Goal: Task Accomplishment & Management: Complete application form

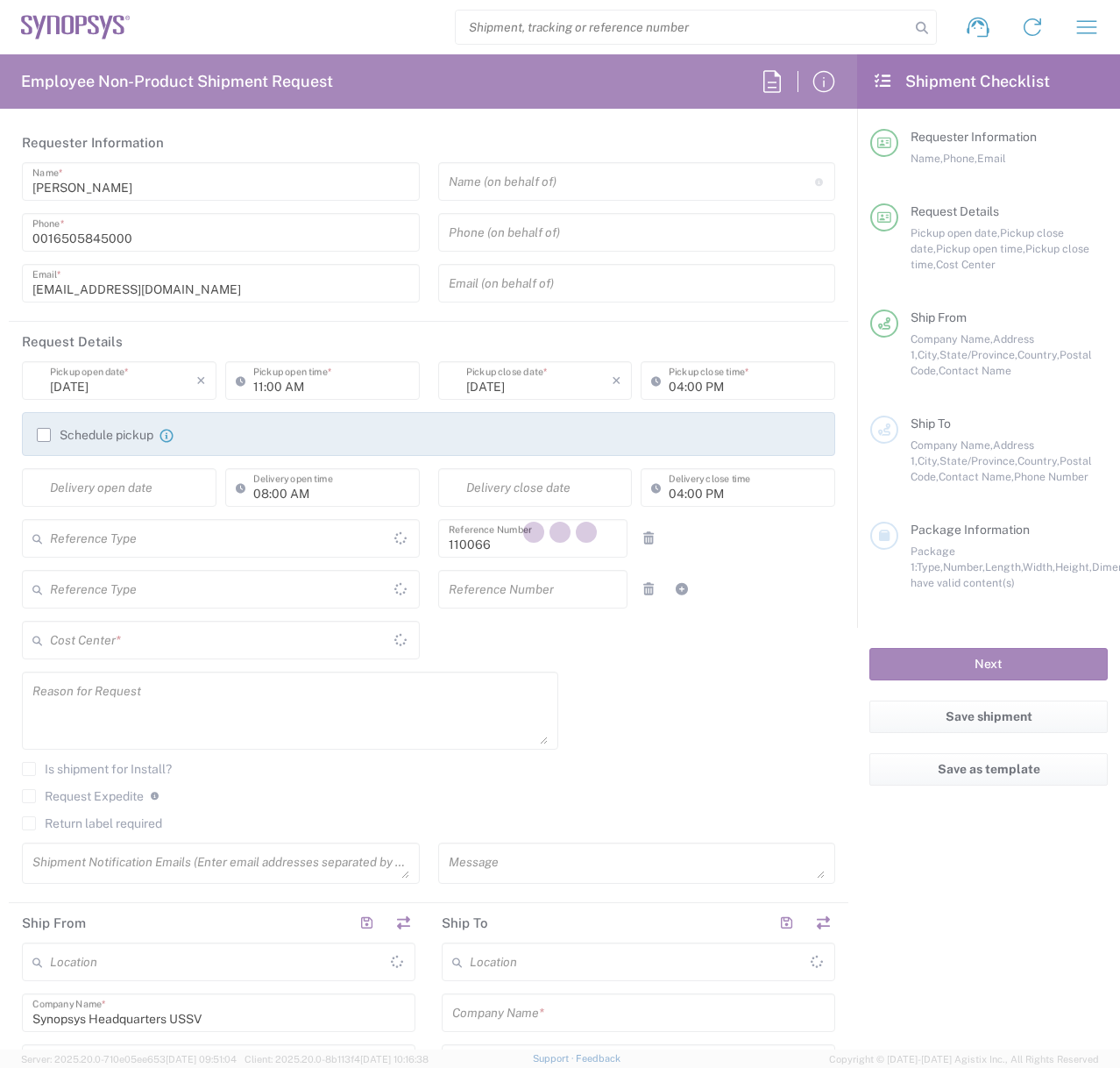
type input "Department"
type input "US01, CIO, IT, ESS2 110066"
type input "California"
type input "United States"
type input "Delivered at Place"
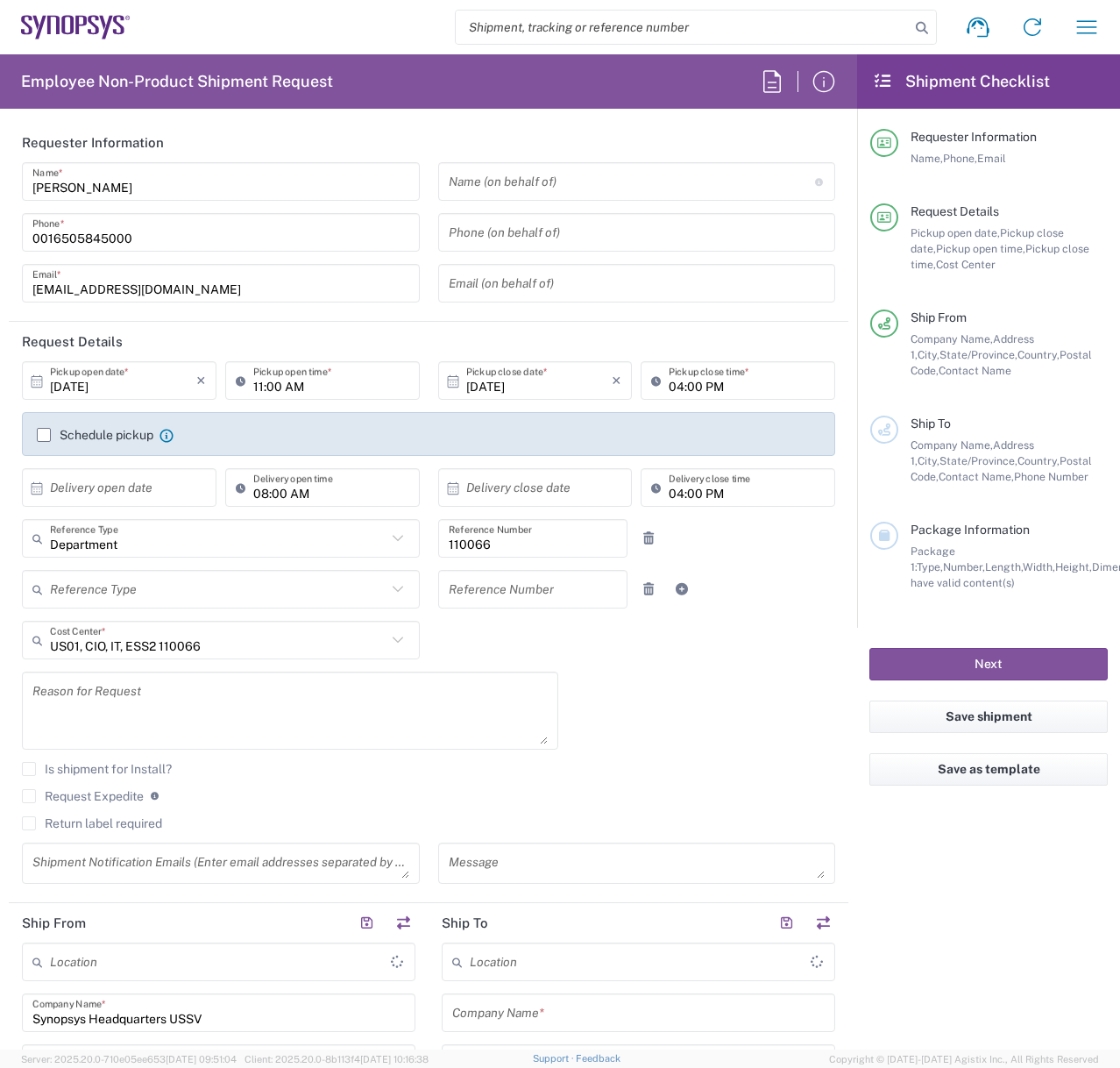
type input "United States"
type input "Headquarters USSV"
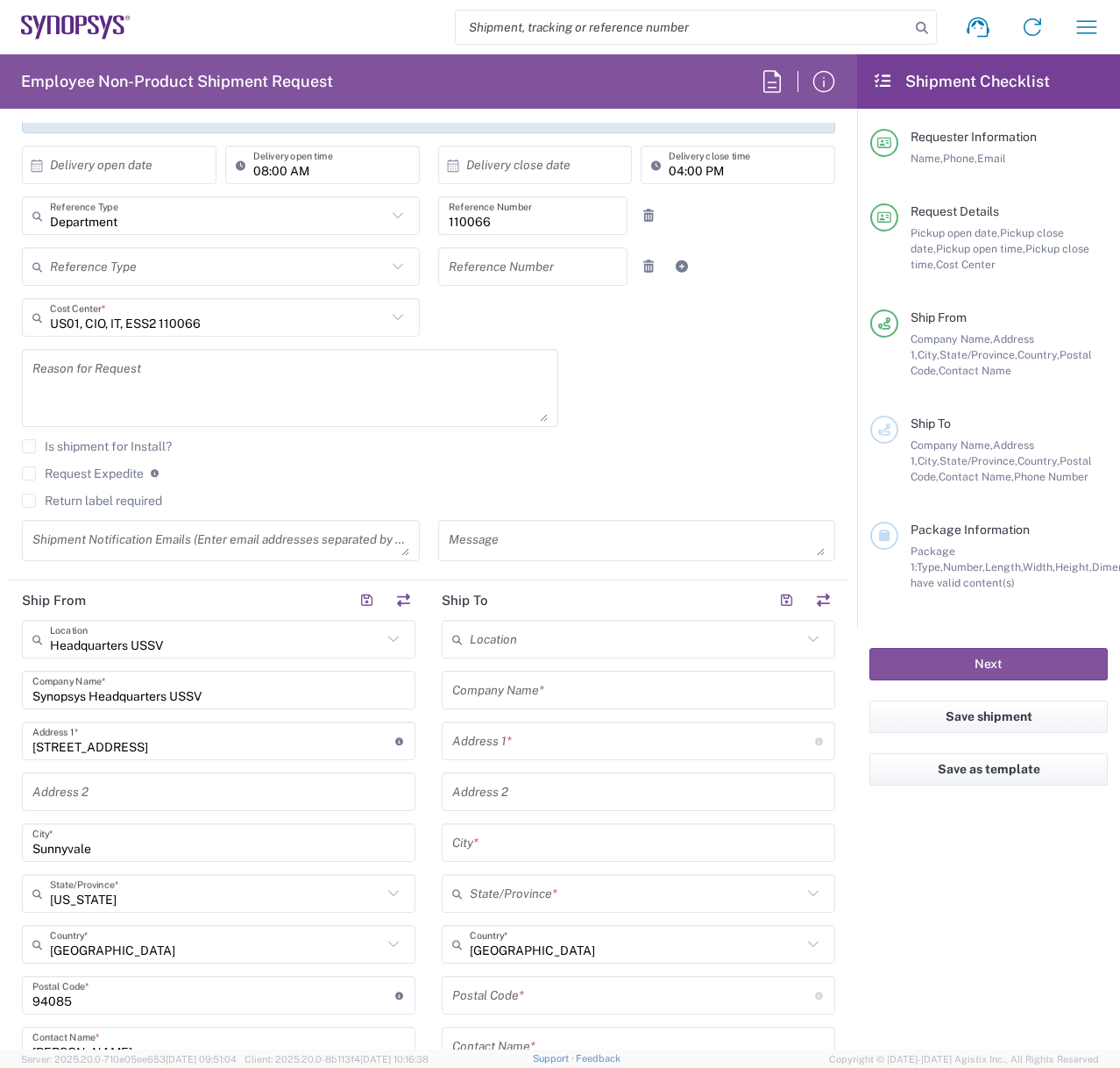
scroll to position [350, 0]
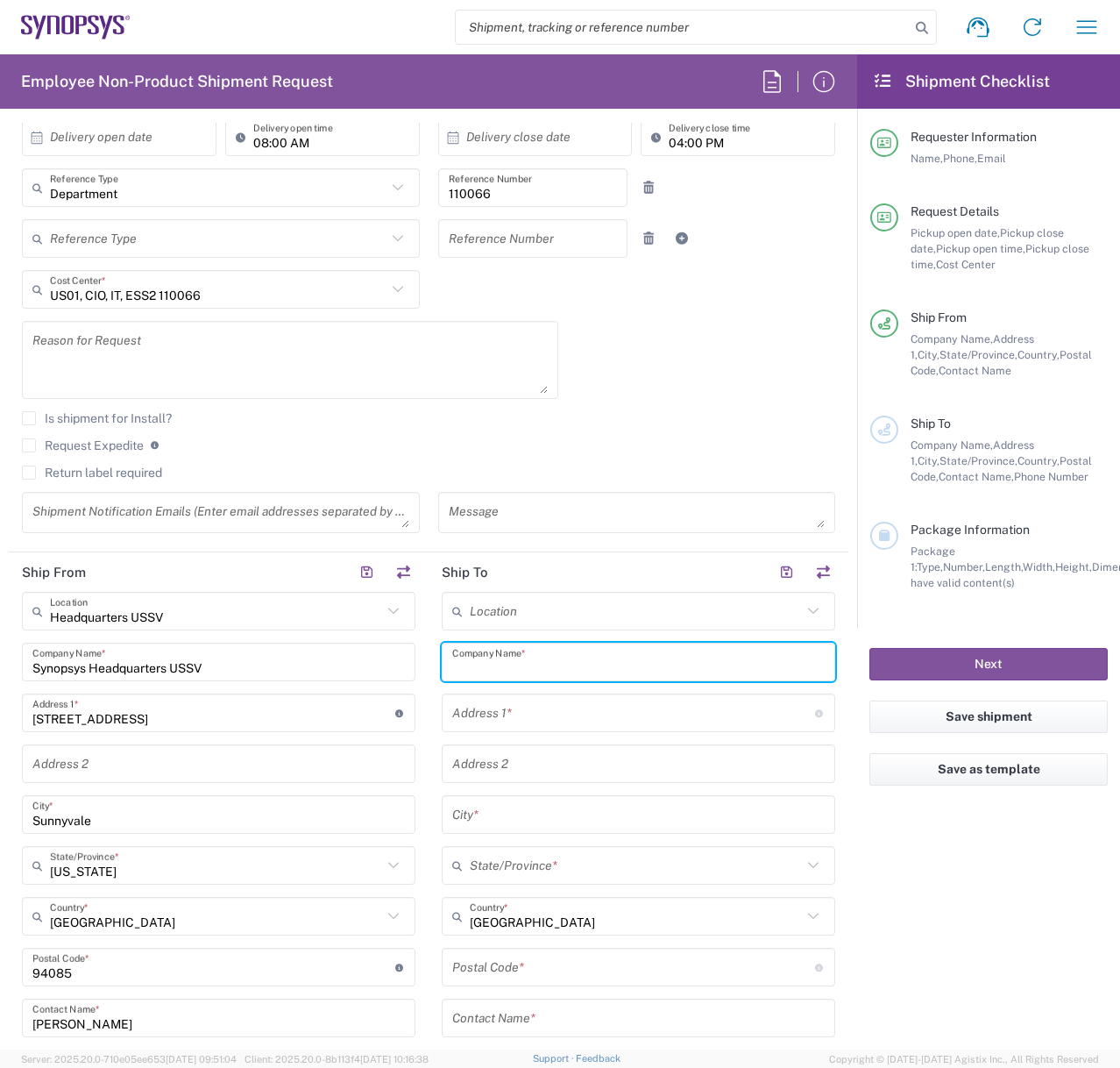
click at [568, 663] on input "text" at bounding box center [638, 663] width 372 height 30
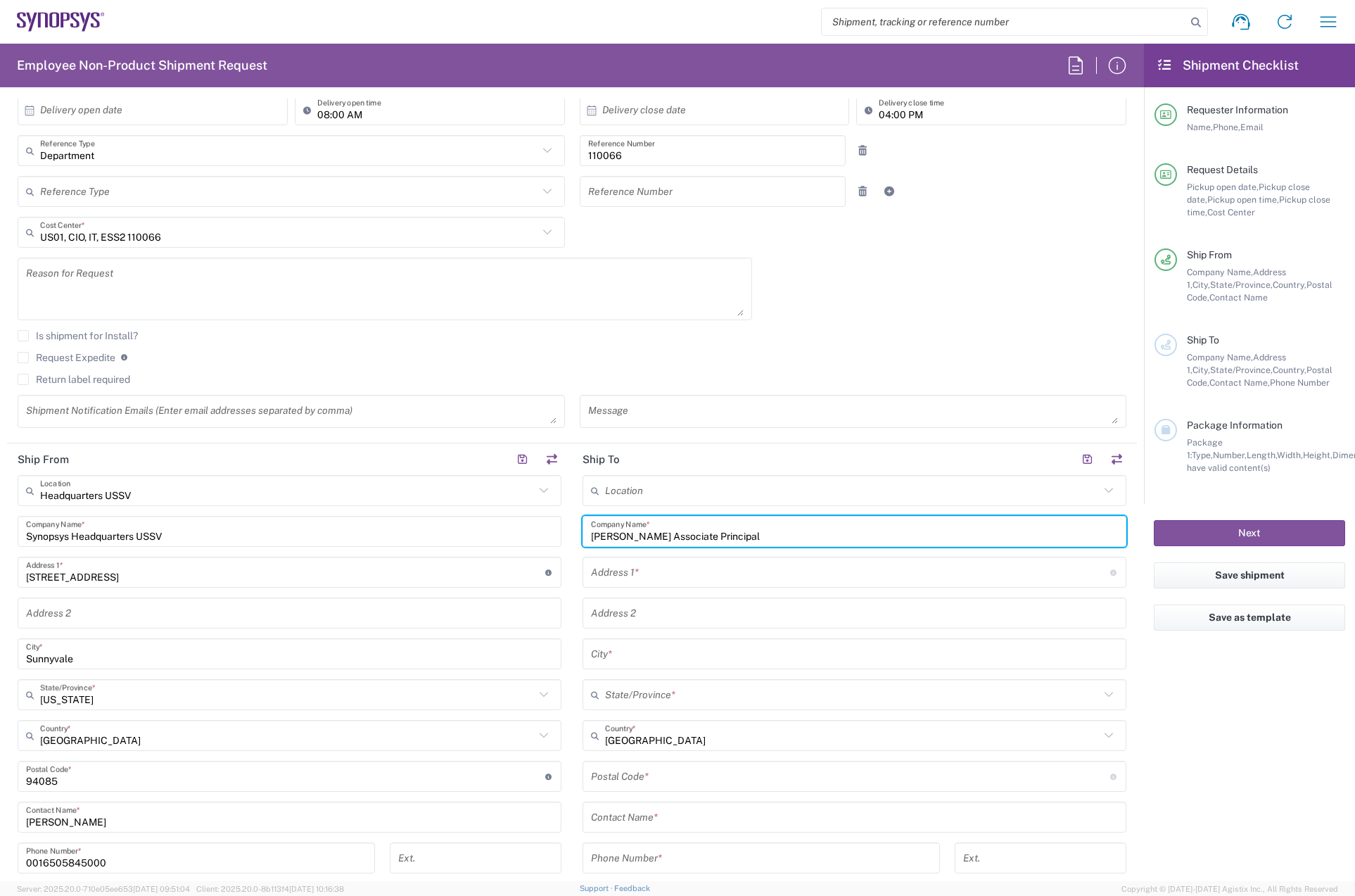
type input "William Poirier Associate Principal"
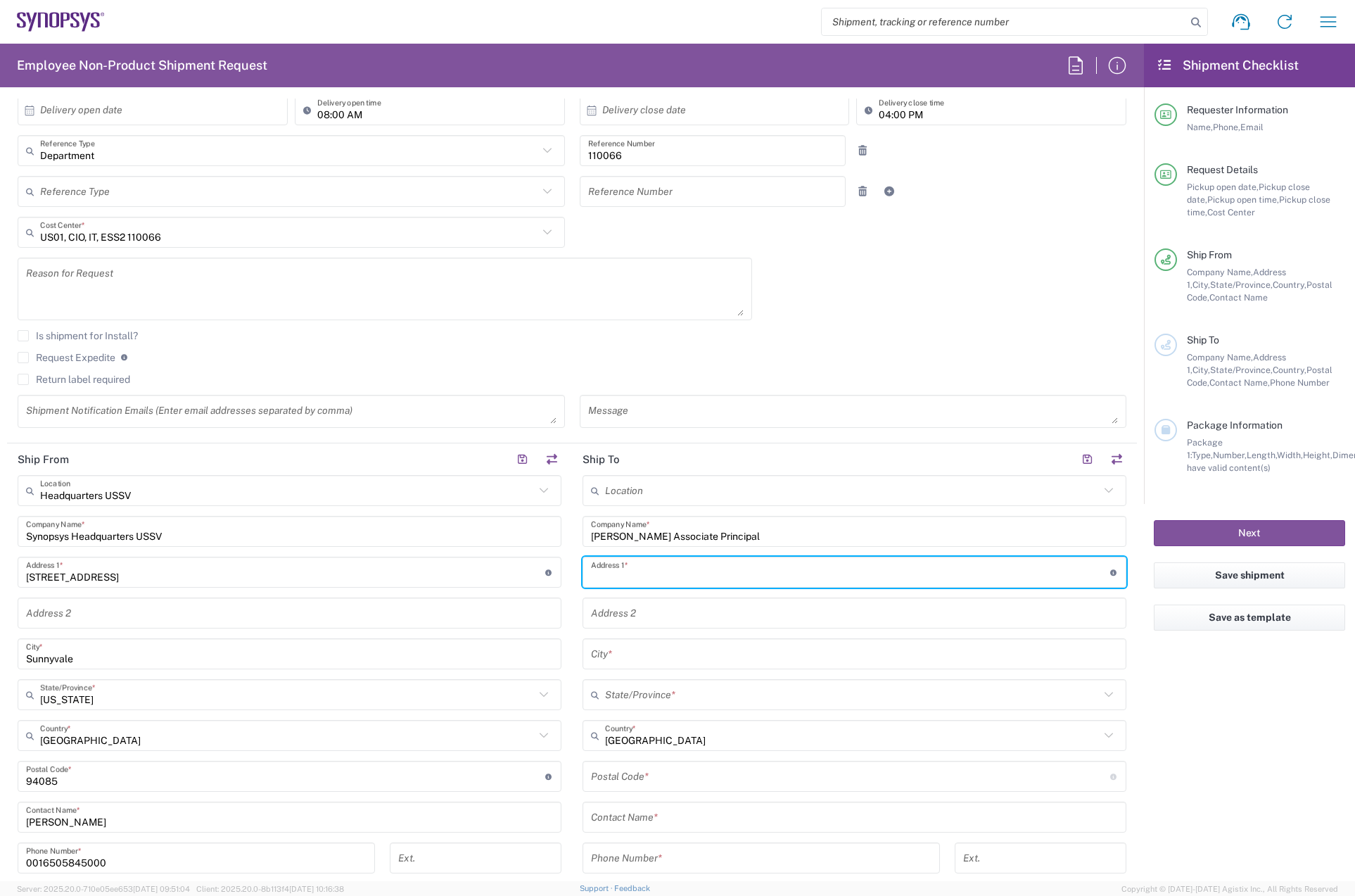
click at [683, 576] on input "text" at bounding box center [851, 572] width 519 height 24
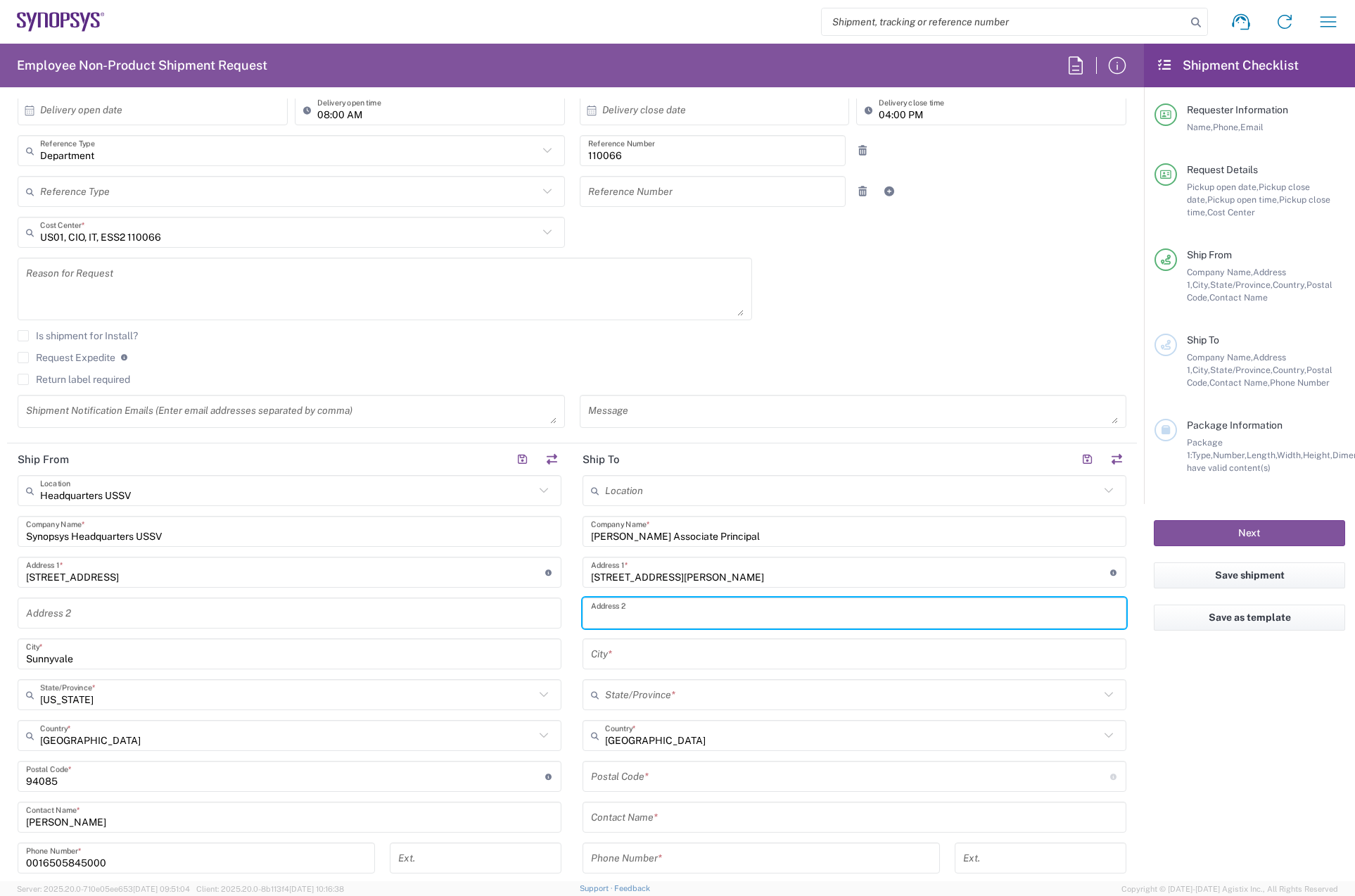
click at [707, 603] on input "text" at bounding box center [855, 613] width 527 height 24
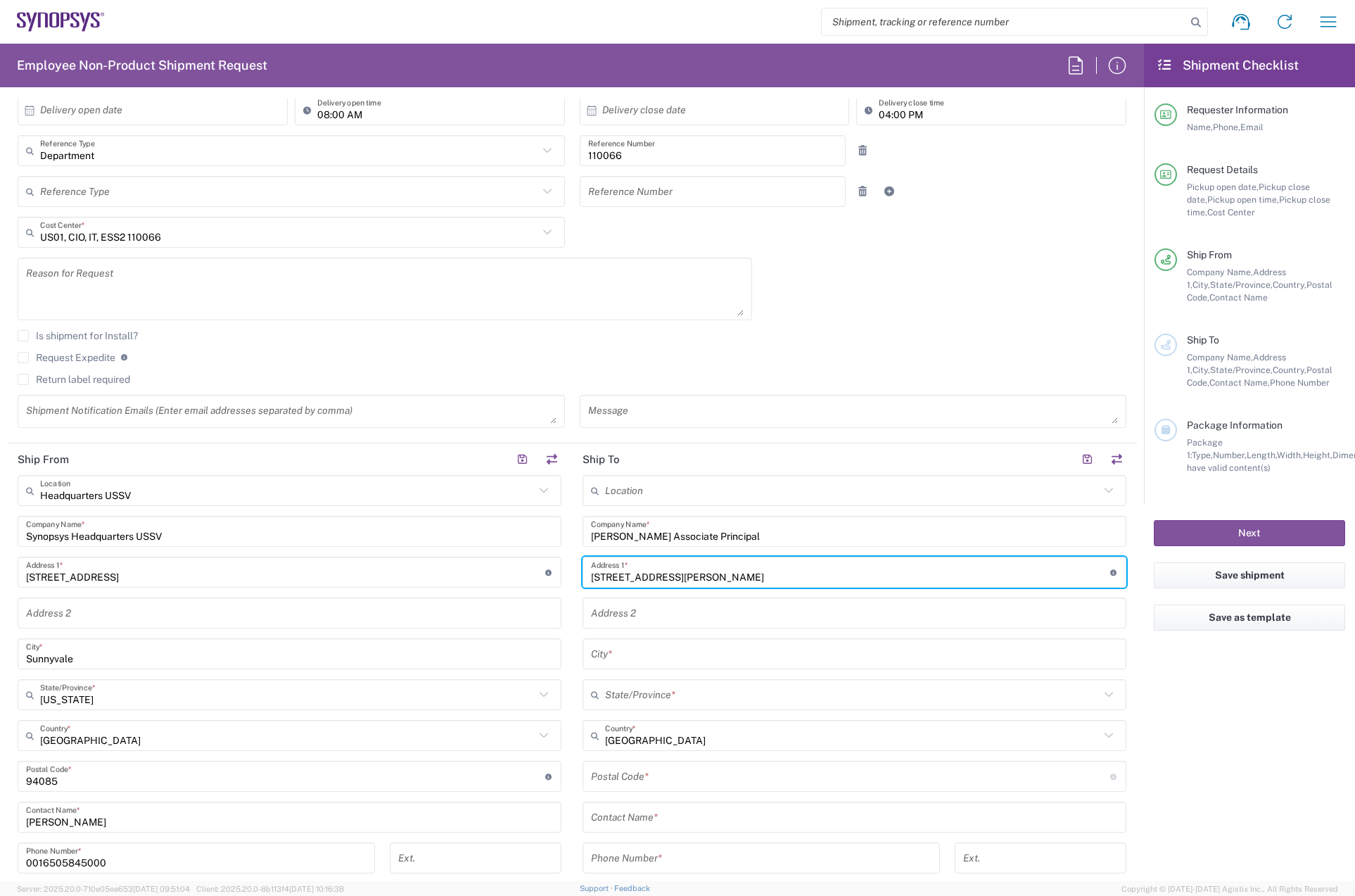
click at [726, 567] on input "One South Wacker Drive" at bounding box center [851, 572] width 519 height 24
type input "One South Wacker Drive 34th Floor"
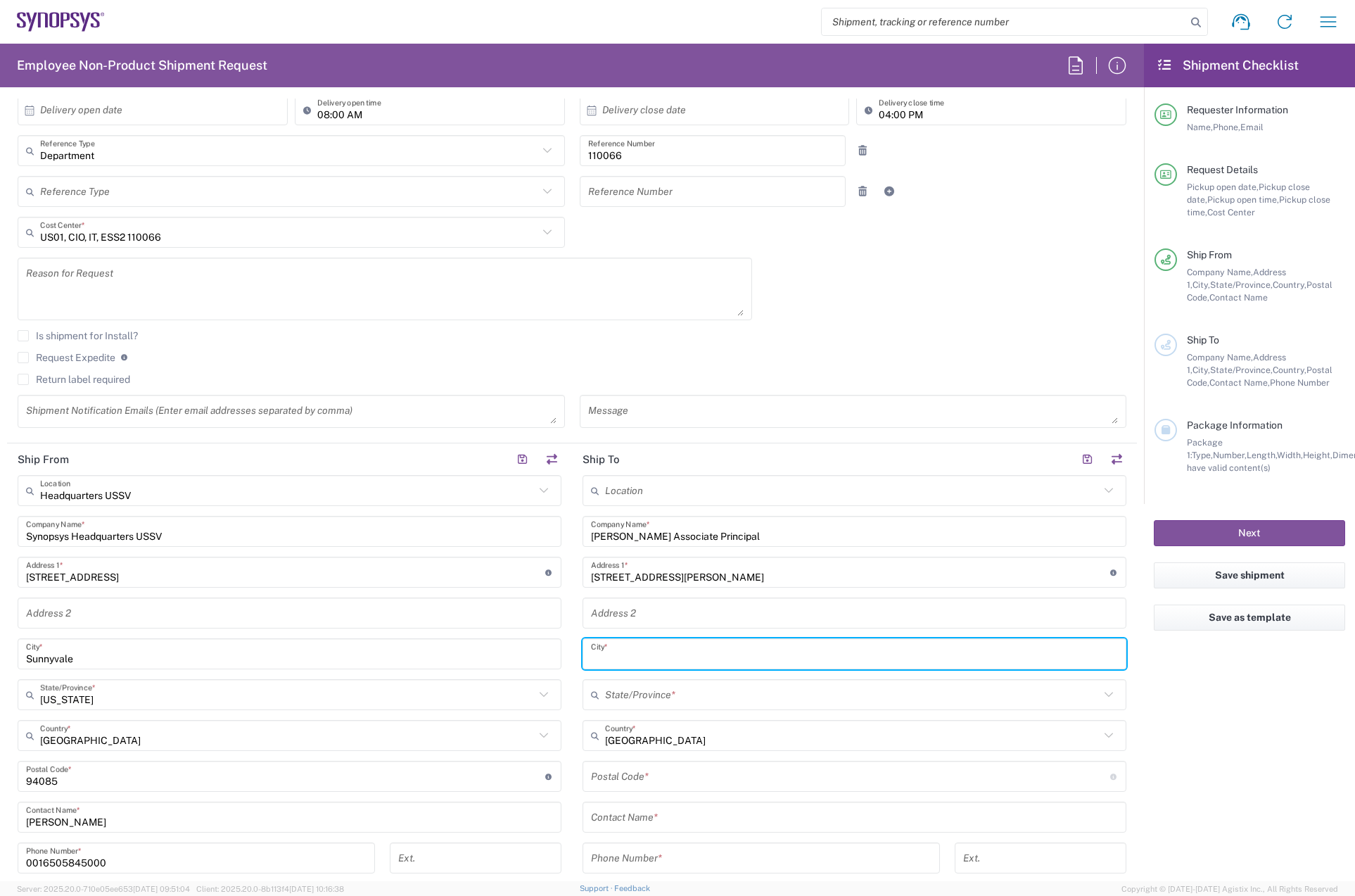
click at [670, 652] on input "text" at bounding box center [855, 654] width 527 height 24
type input "Chicago"
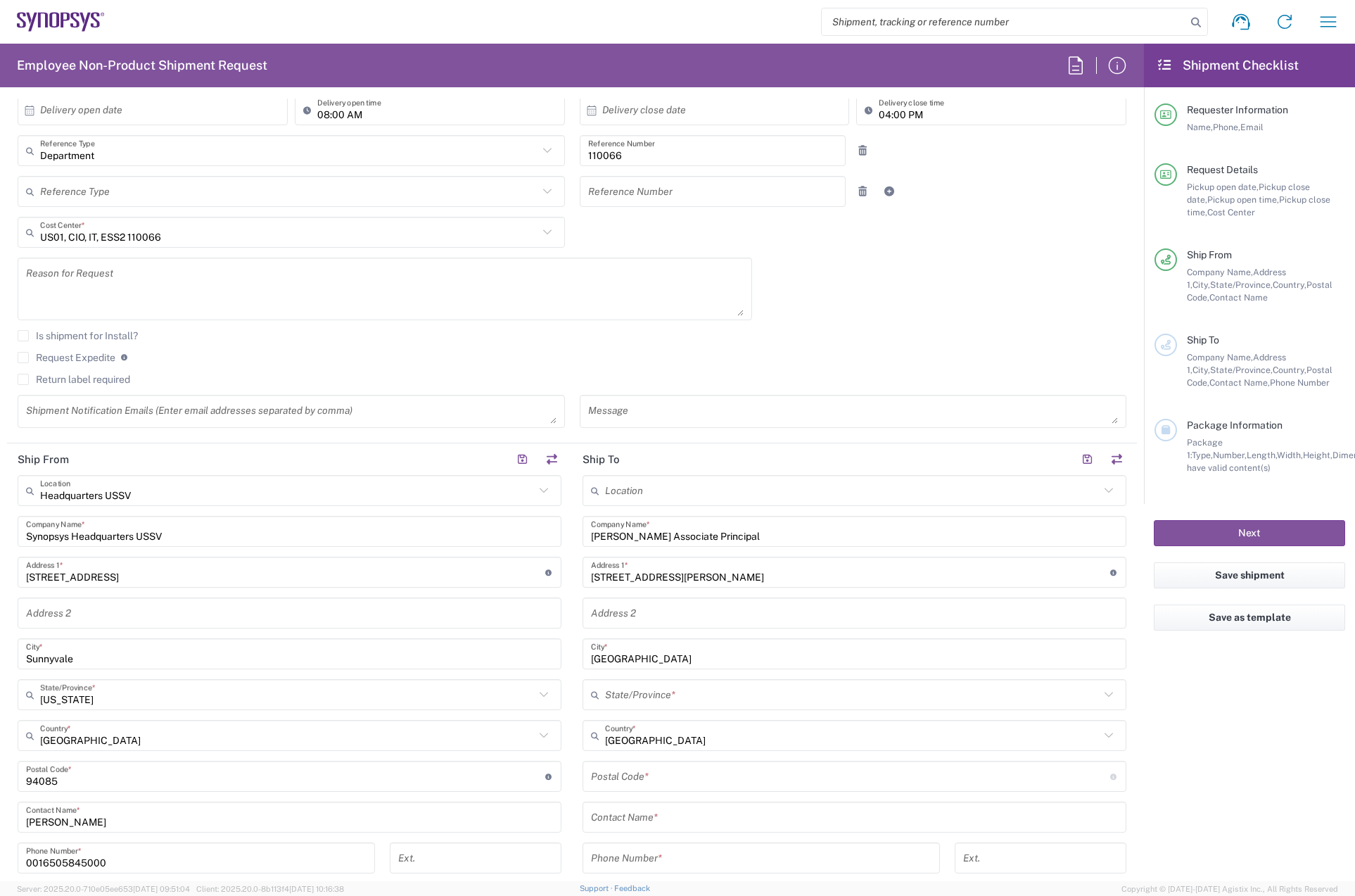
click at [898, 309] on div "10/01/2025 × Pickup open date * Cancel Apply 11:00 AM Pickup open time * 10/01/…" at bounding box center [572, 223] width 1124 height 429
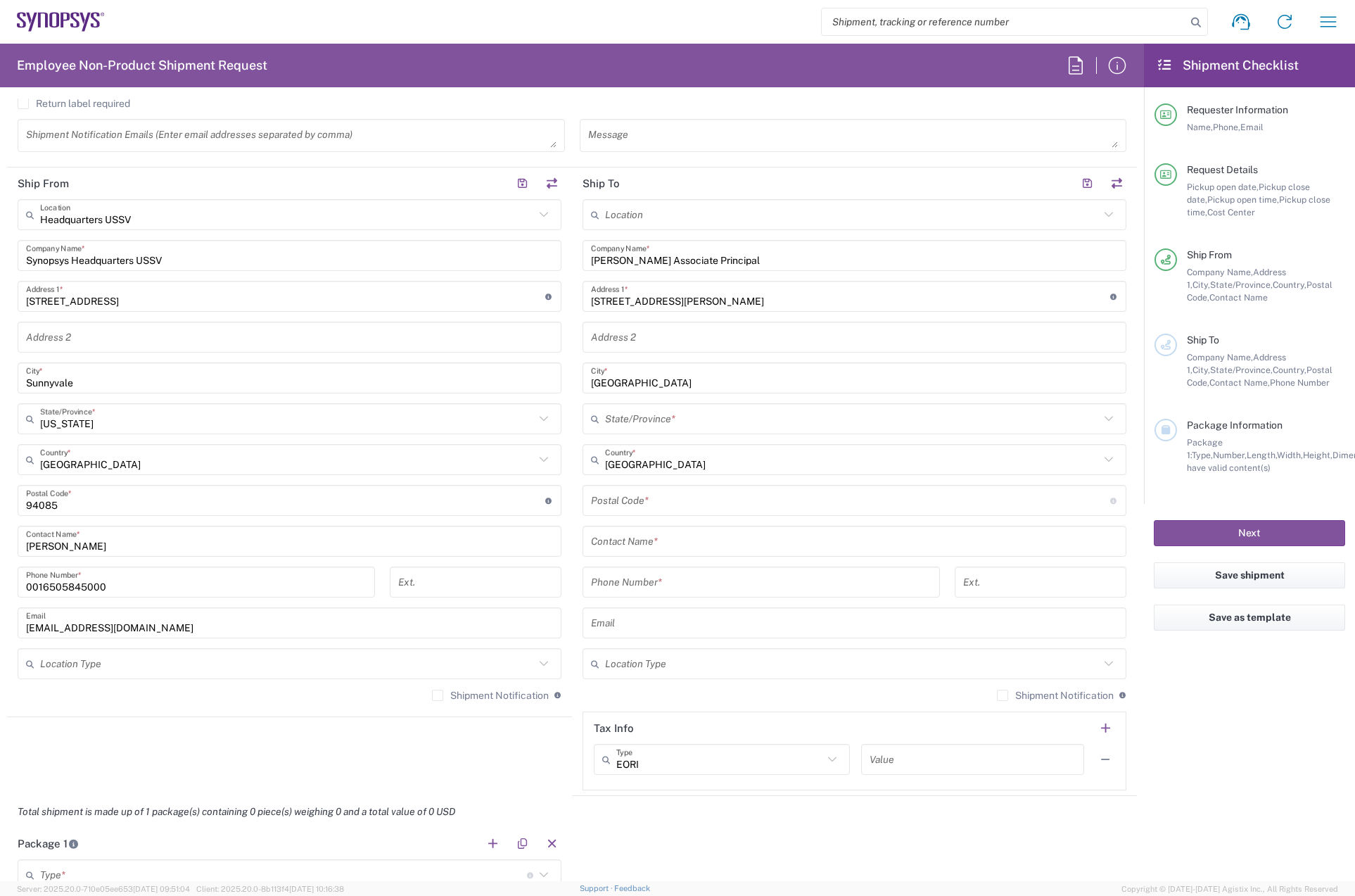
scroll to position [633, 0]
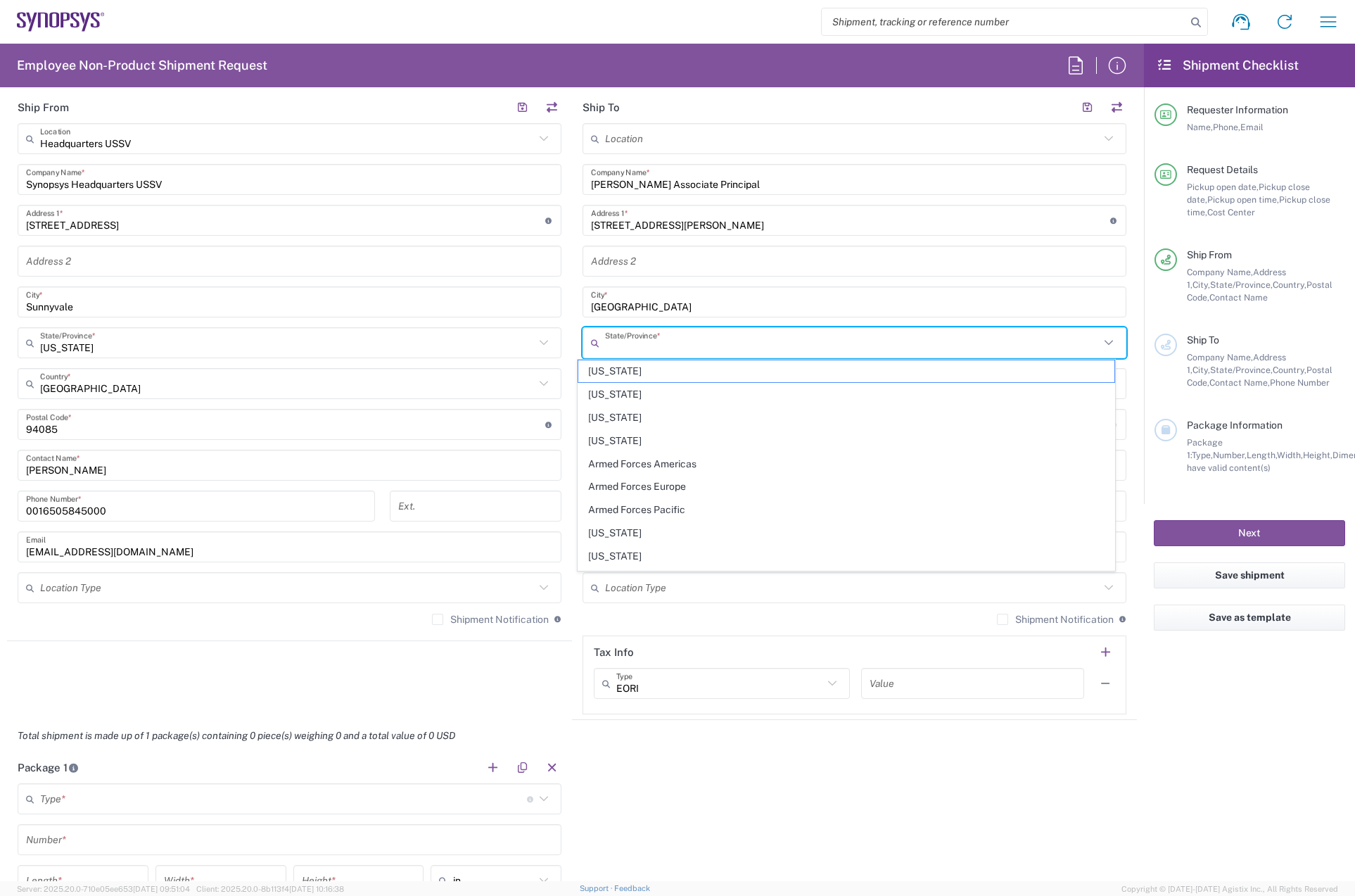
click at [688, 343] on input "text" at bounding box center [852, 343] width 495 height 24
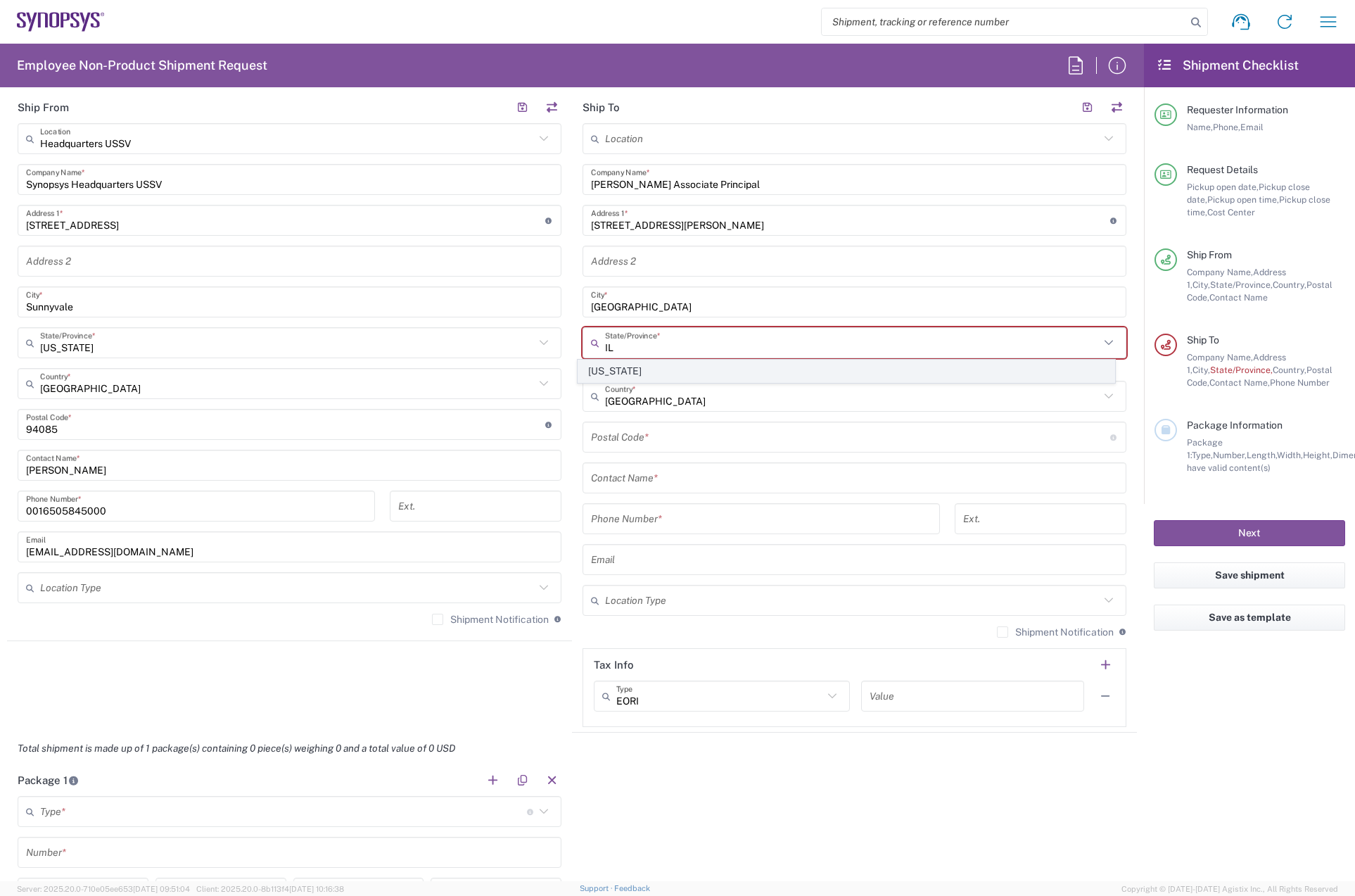
click at [697, 366] on span "Illinois" at bounding box center [846, 371] width 535 height 22
type input "Illinois"
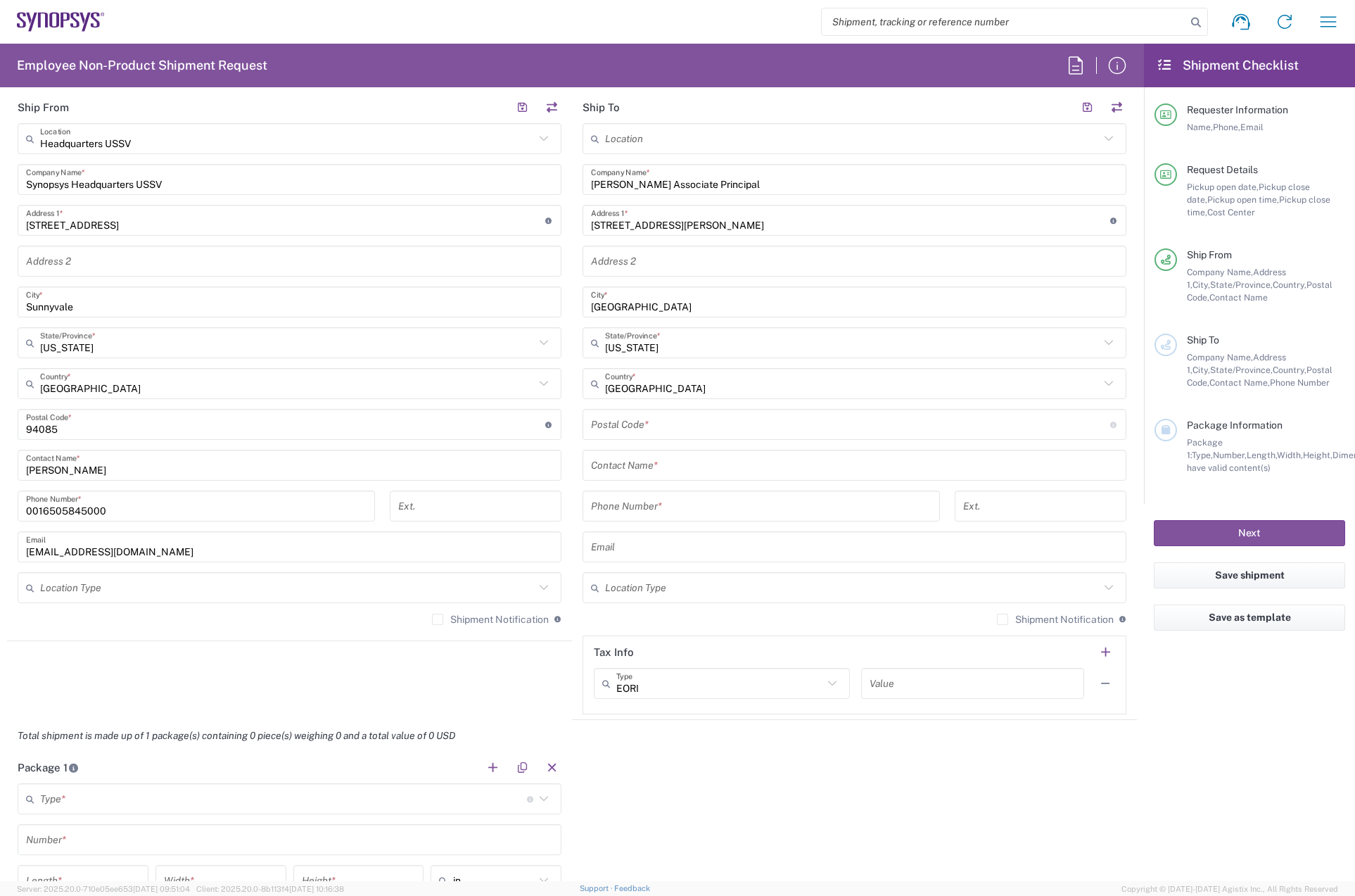
click at [671, 429] on input "undefined" at bounding box center [851, 425] width 519 height 24
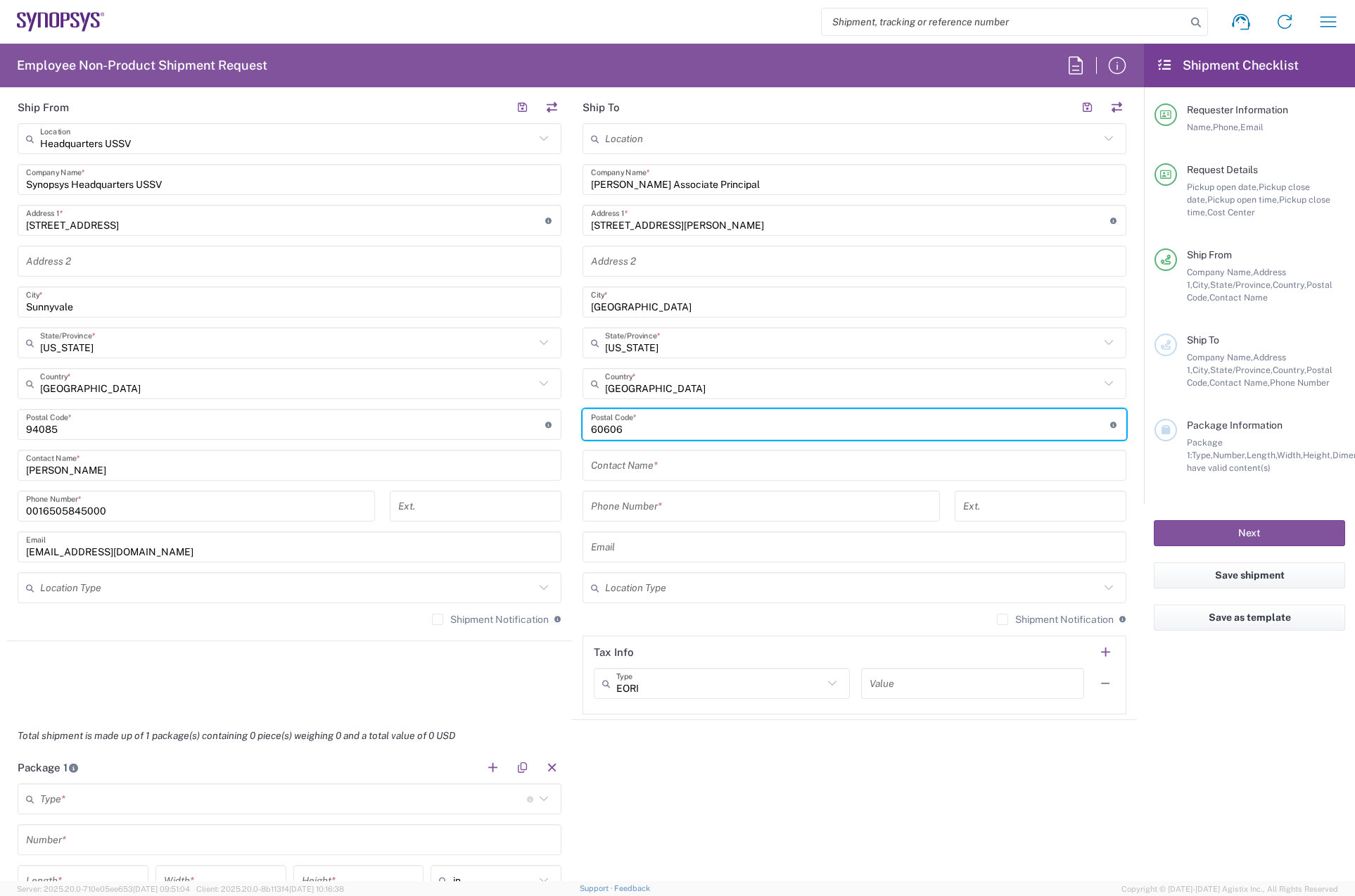
type input "60606"
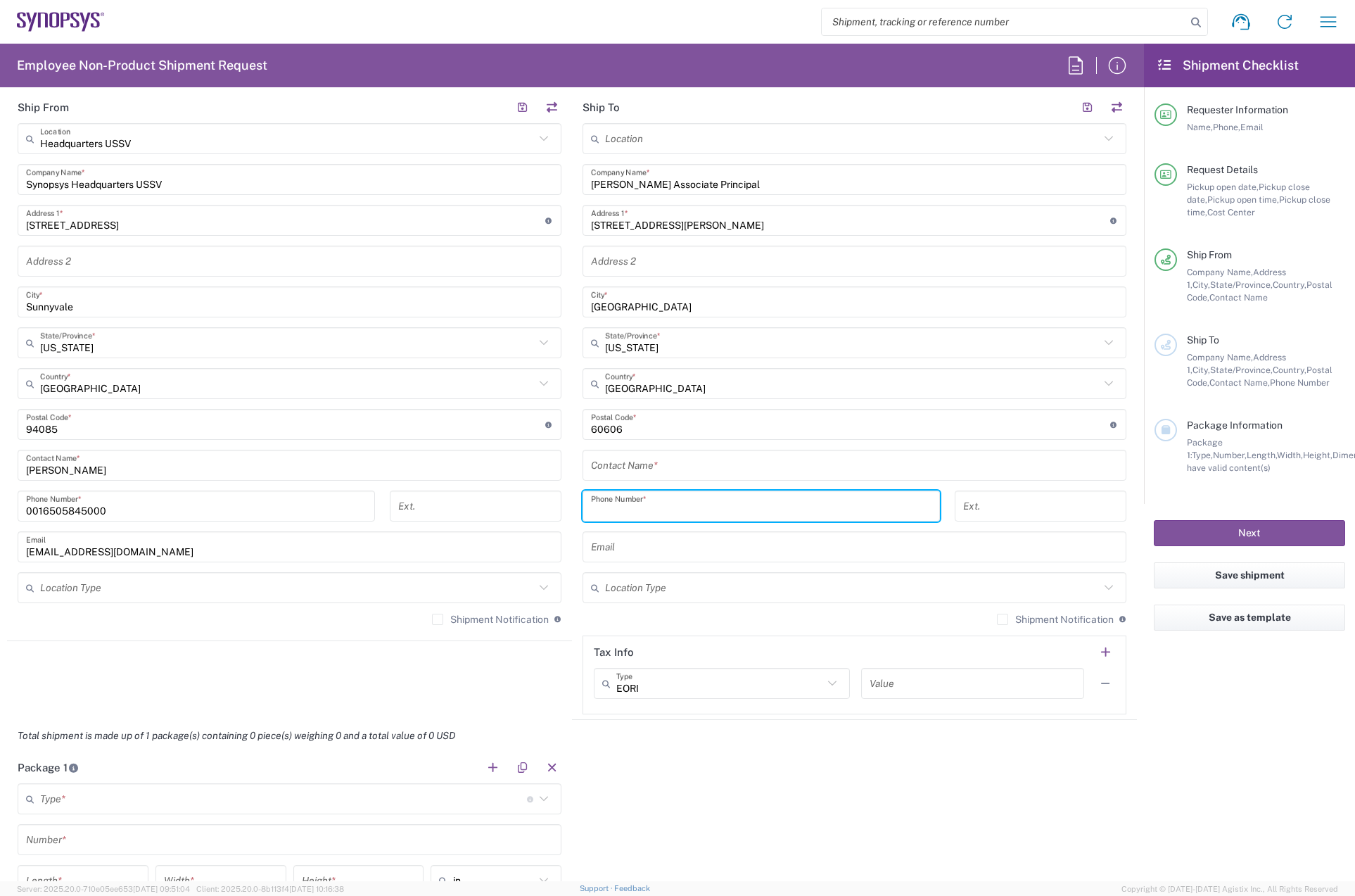
click at [657, 506] on input "tel" at bounding box center [762, 506] width 341 height 24
